Goal: Task Accomplishment & Management: Use online tool/utility

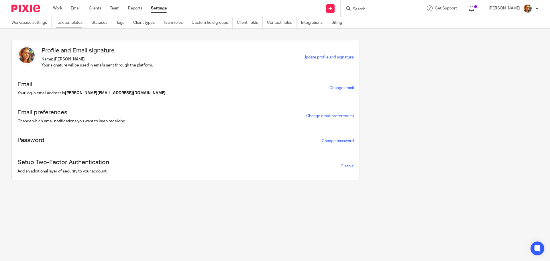
click at [84, 25] on link "Task templates" at bounding box center [71, 22] width 31 height 11
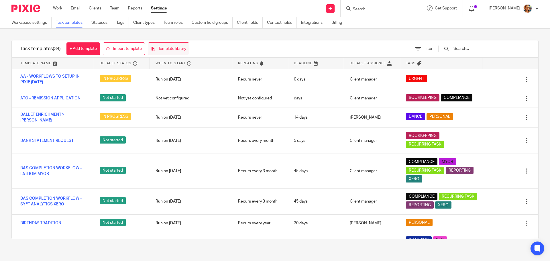
click at [170, 50] on link "Template library" at bounding box center [169, 48] width 42 height 13
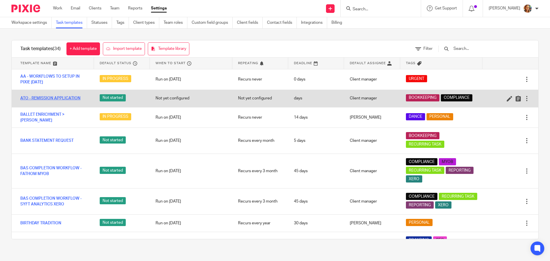
click at [42, 97] on link "ATO - REMISSION APPLICATION" at bounding box center [50, 98] width 60 height 6
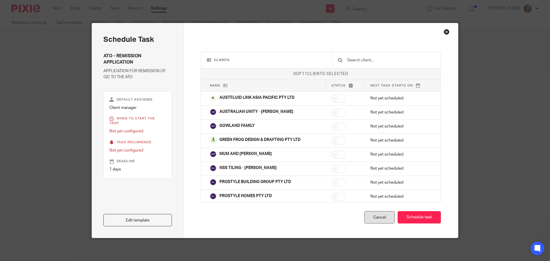
click at [374, 213] on div "Cancel" at bounding box center [379, 217] width 30 height 12
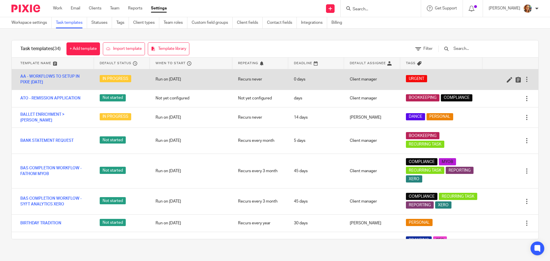
click at [524, 78] on div at bounding box center [527, 79] width 6 height 6
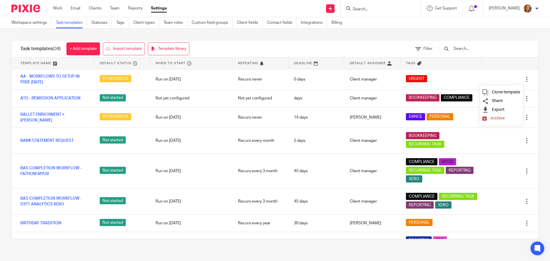
click at [354, 46] on div "Task templates (34) + Add template Import template Template library Filter" at bounding box center [275, 48] width 527 height 17
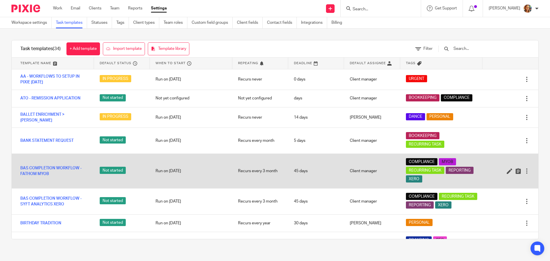
click at [524, 169] on div at bounding box center [527, 171] width 6 height 6
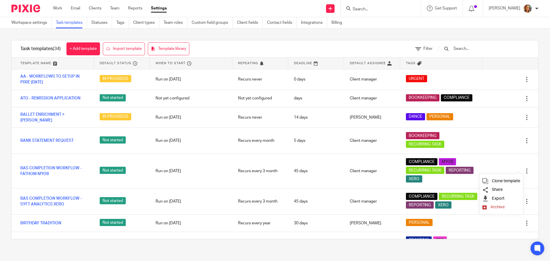
click at [506, 196] on li "Export" at bounding box center [501, 198] width 38 height 9
click at [497, 199] on span "Export" at bounding box center [498, 198] width 13 height 4
click at [400, 49] on div "Task templates (34) + Add template Import template Template library Filter" at bounding box center [275, 48] width 527 height 17
click at [315, 36] on div "Task templates (34) + Add template Import template Template library Filter Temp…" at bounding box center [275, 140] width 550 height 222
click at [129, 46] on link "Import template" at bounding box center [124, 48] width 42 height 13
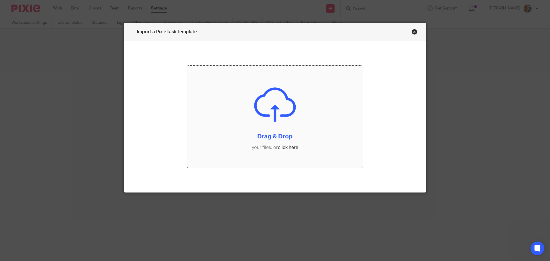
click at [295, 148] on input "file" at bounding box center [275, 117] width 176 height 103
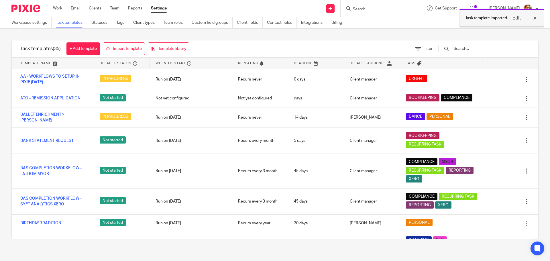
click at [466, 16] on p "Task template imported." at bounding box center [486, 18] width 43 height 6
click at [48, 64] on span "Template name" at bounding box center [35, 63] width 31 height 5
click at [133, 64] on icon at bounding box center [135, 63] width 4 height 4
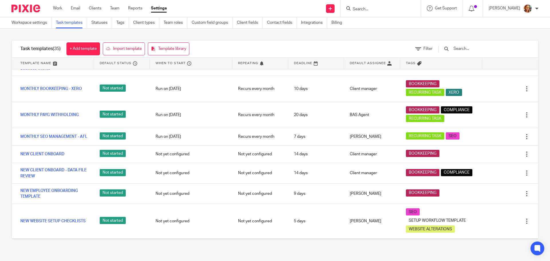
scroll to position [285, 0]
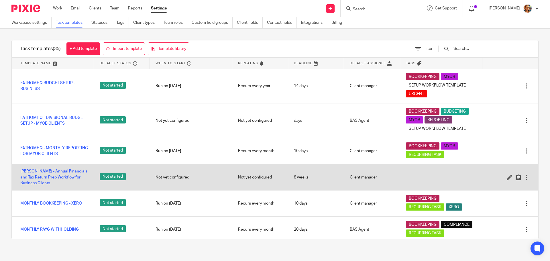
click at [524, 180] on div at bounding box center [527, 177] width 6 height 6
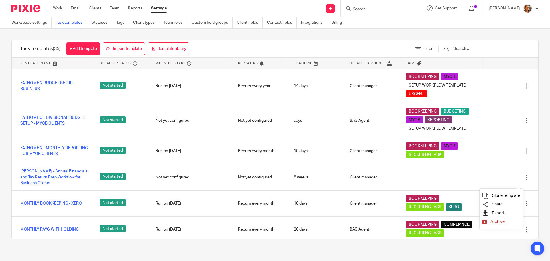
drag, startPoint x: 502, startPoint y: 220, endPoint x: 499, endPoint y: 211, distance: 8.9
click at [499, 211] on ul "Clone template Share Export Archive" at bounding box center [502, 209] width 44 height 40
click at [537, 186] on div "Task templates (35) + Add template Import template Template library Filter Temp…" at bounding box center [275, 140] width 550 height 222
click at [543, 159] on div "Task templates (35) + Add template Import template Template library Filter Temp…" at bounding box center [275, 140] width 550 height 222
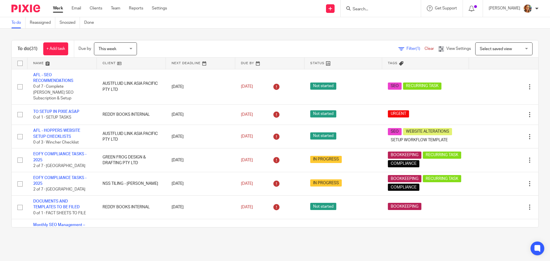
click at [162, 14] on div "Work Email Clients Team Reports Settings Work Email Clients Team Reports Settin…" at bounding box center [111, 8] width 128 height 17
click at [166, 7] on link "Settings" at bounding box center [159, 8] width 15 height 6
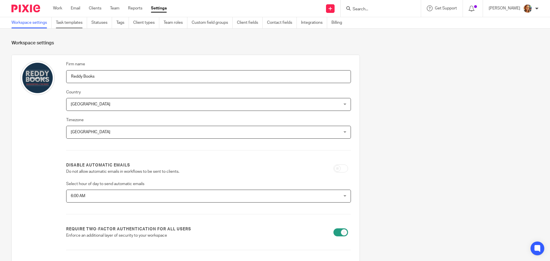
click at [81, 23] on link "Task templates" at bounding box center [71, 22] width 31 height 11
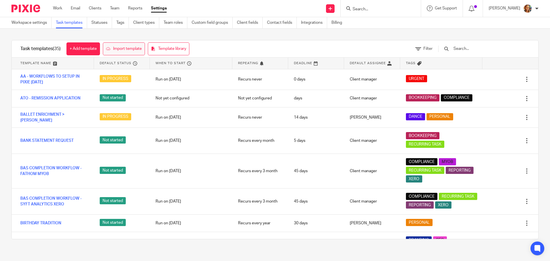
click at [145, 49] on link "Import template" at bounding box center [124, 48] width 42 height 13
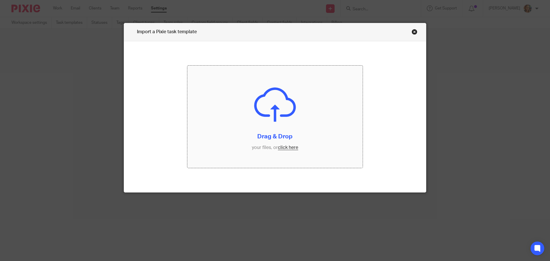
click at [290, 149] on input "file" at bounding box center [275, 117] width 176 height 103
click at [414, 32] on link "Close this dialog window" at bounding box center [415, 33] width 6 height 8
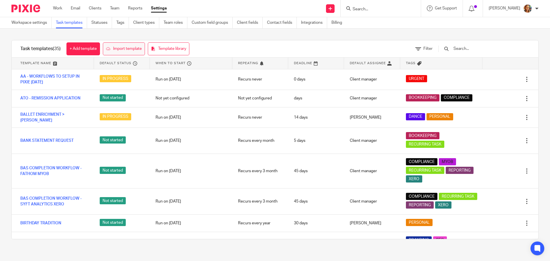
click at [125, 49] on link "Import template" at bounding box center [124, 48] width 42 height 13
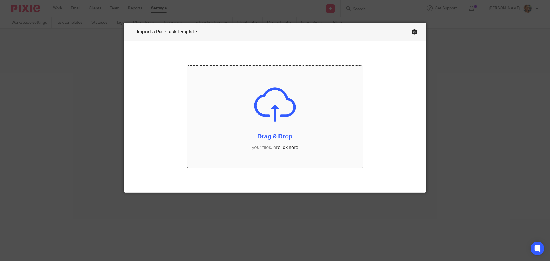
click at [289, 146] on input "file" at bounding box center [275, 117] width 176 height 103
click at [413, 33] on link "Close this dialog window" at bounding box center [415, 33] width 6 height 8
